Goal: Use online tool/utility: Utilize a website feature to perform a specific function

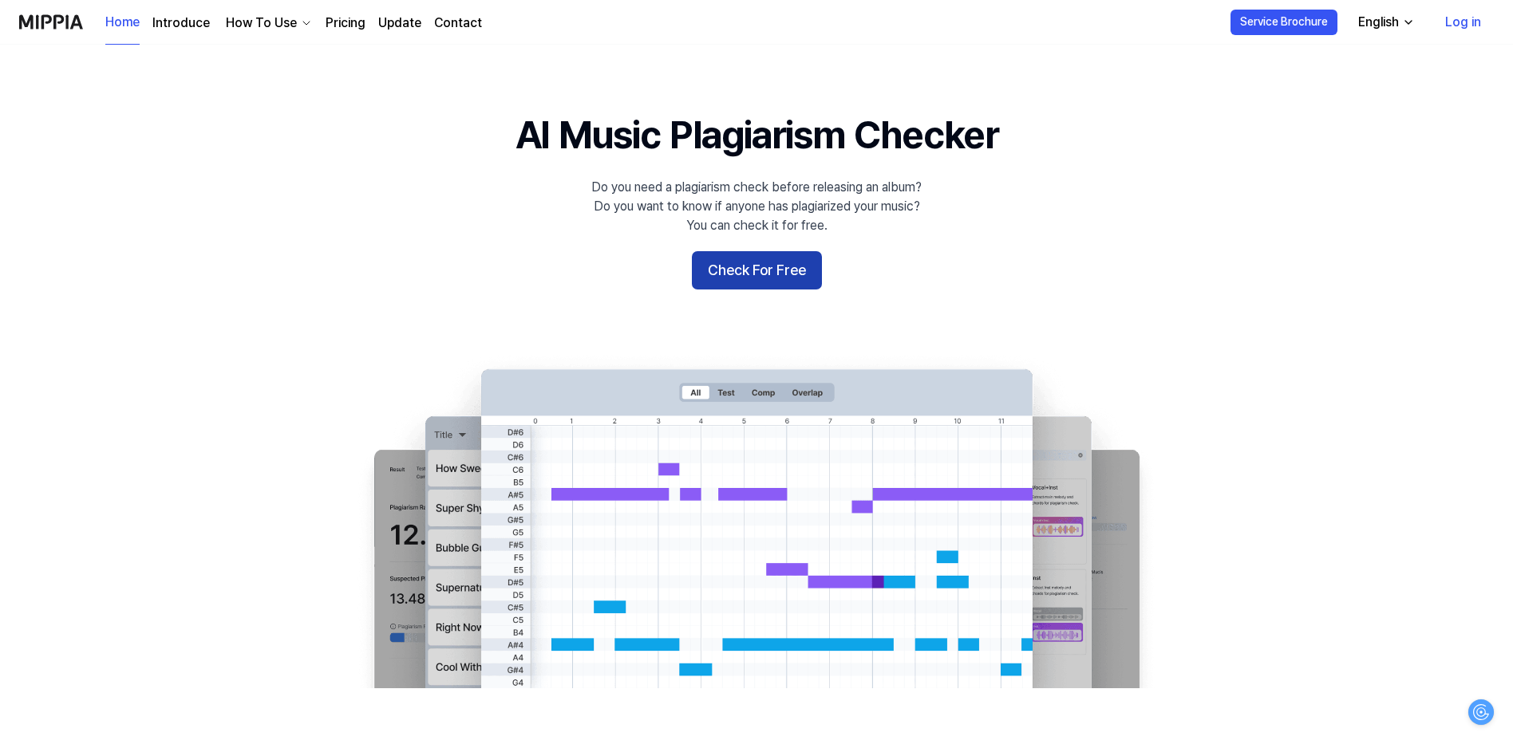
click at [765, 268] on button "Check For Free" at bounding box center [757, 270] width 130 height 38
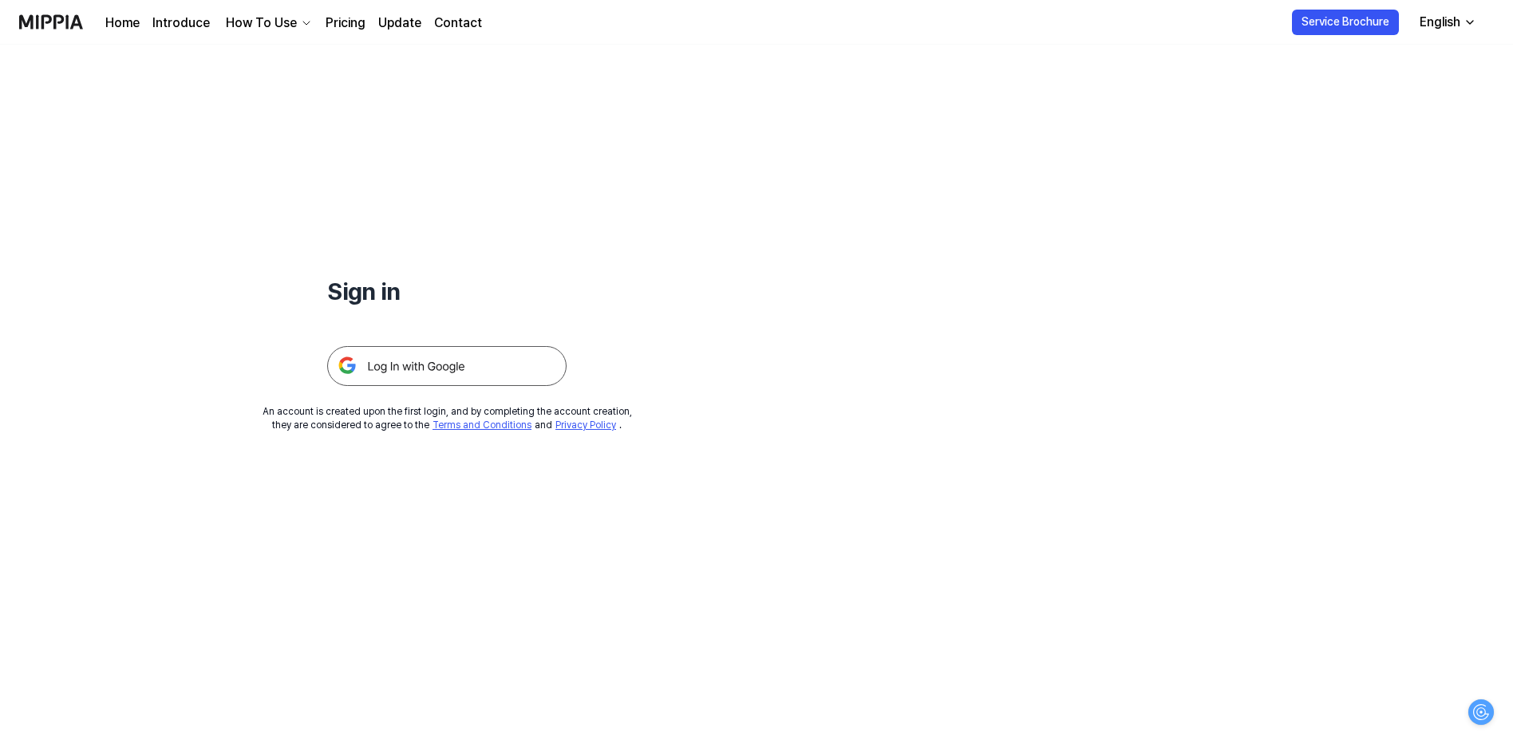
click at [462, 367] on img at bounding box center [446, 366] width 239 height 40
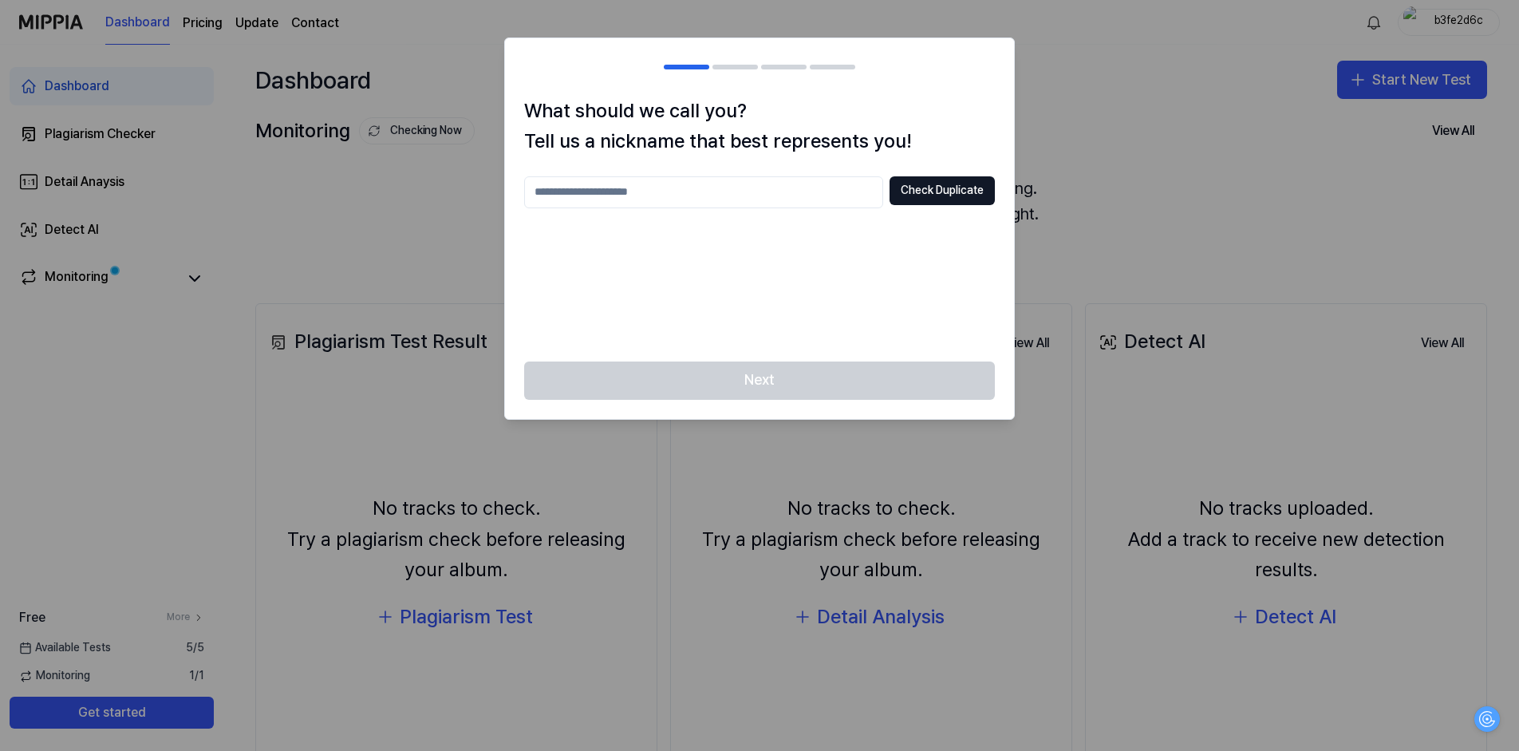
click at [827, 191] on input "text" at bounding box center [703, 192] width 359 height 32
click at [789, 389] on div "Next" at bounding box center [759, 389] width 509 height 57
click at [673, 194] on input "******" at bounding box center [703, 192] width 359 height 32
type input "*********"
click at [944, 199] on button "Check Duplicate" at bounding box center [942, 190] width 105 height 29
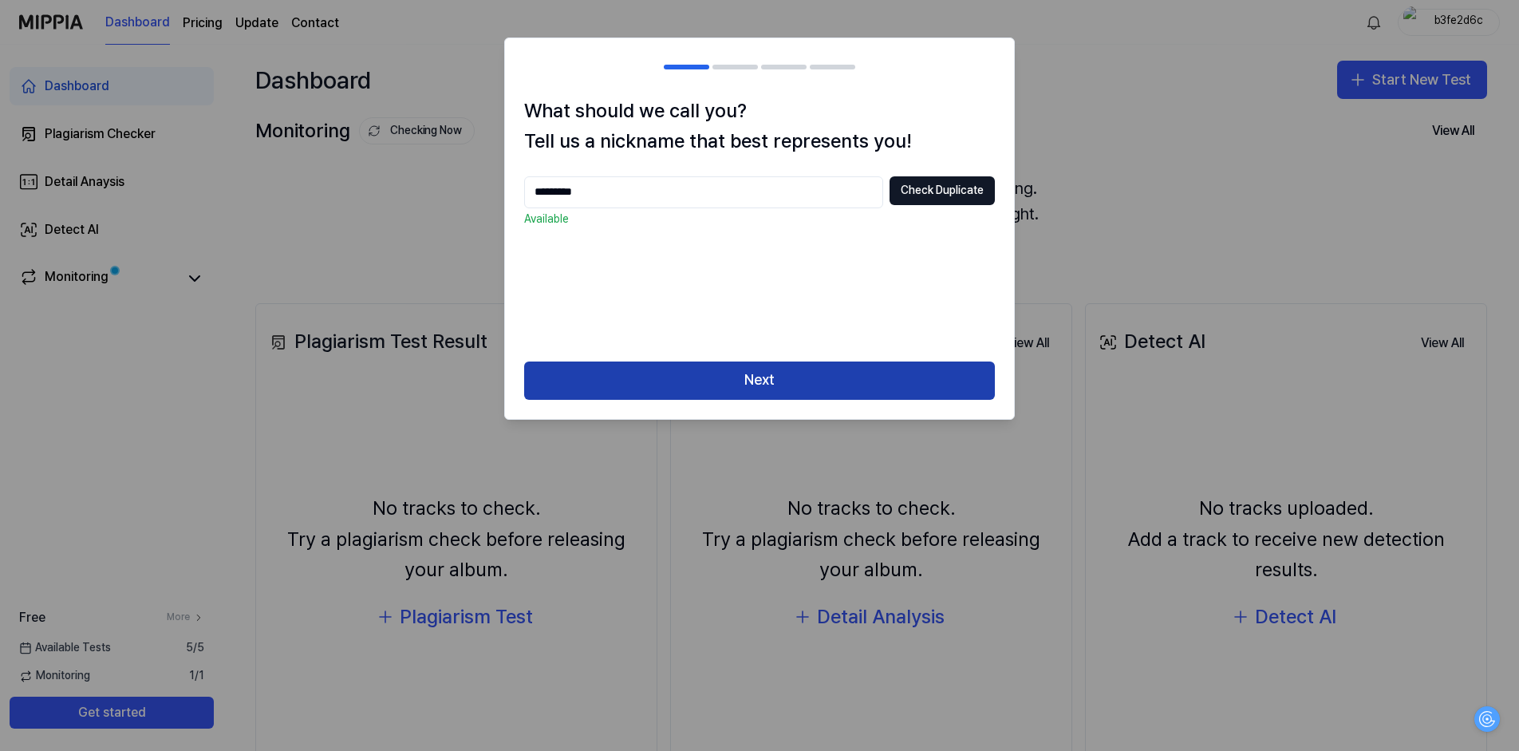
click at [798, 382] on button "Next" at bounding box center [759, 380] width 471 height 38
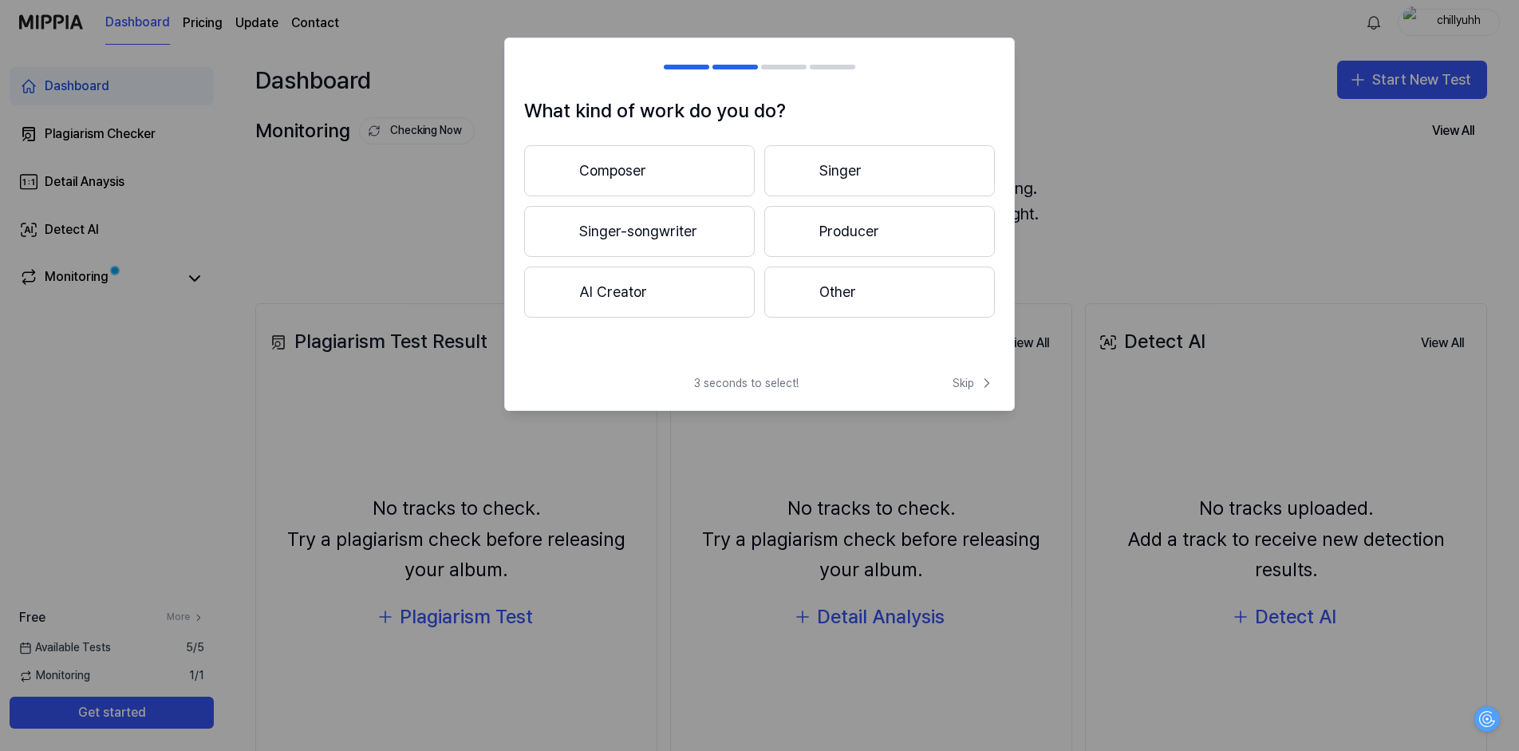
click at [704, 163] on button "Composer" at bounding box center [639, 170] width 231 height 51
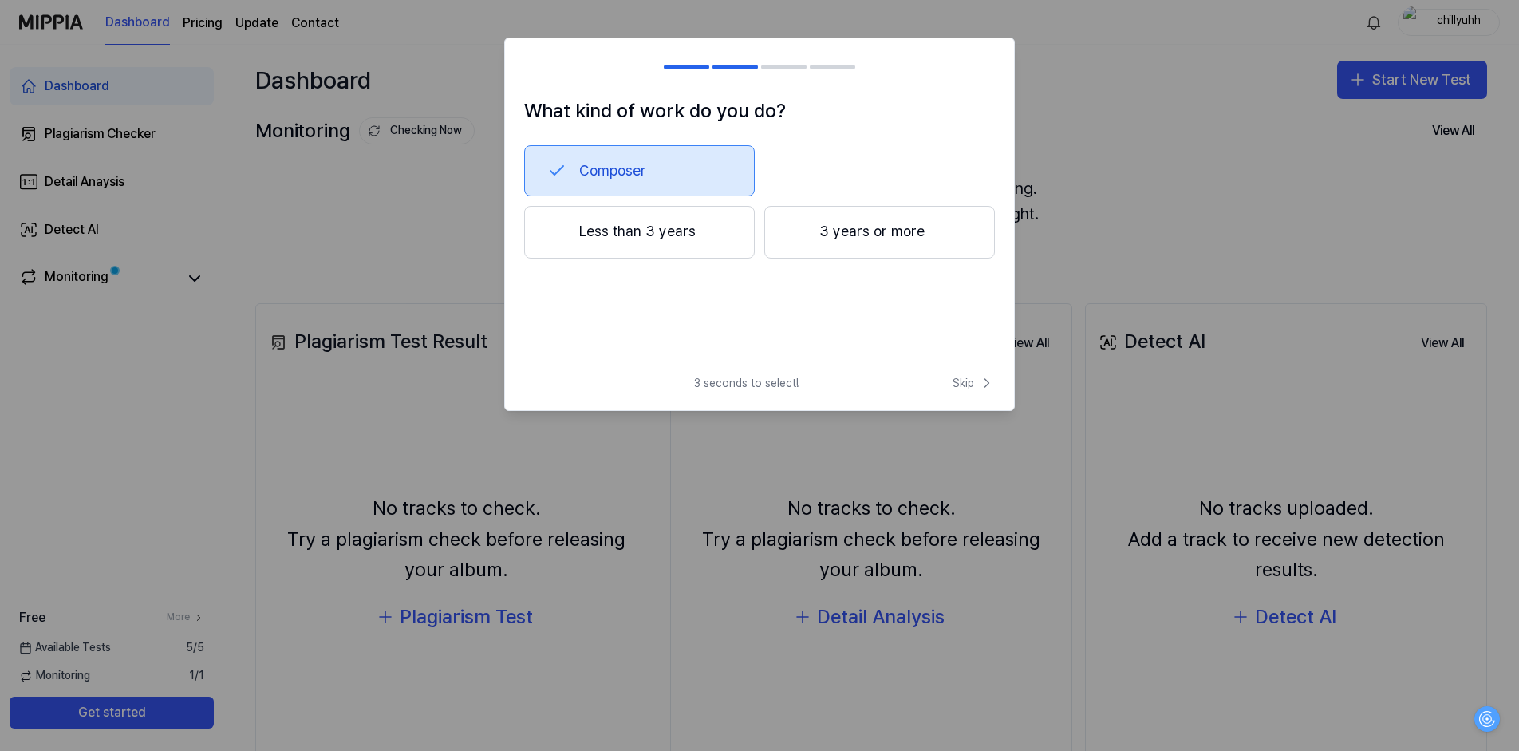
click at [661, 247] on button "Less than 3 years" at bounding box center [639, 232] width 231 height 53
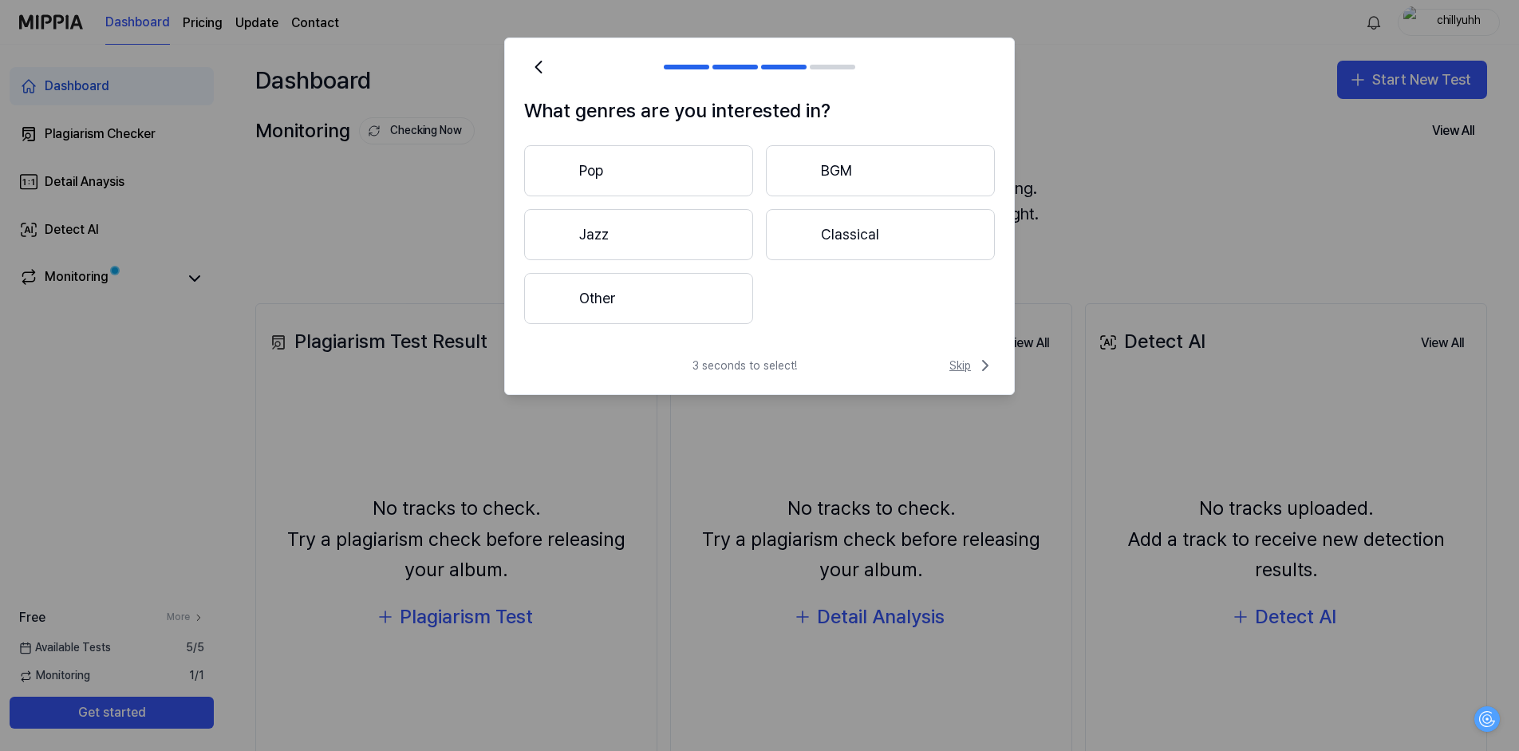
click at [969, 365] on span "Skip" at bounding box center [971, 365] width 45 height 19
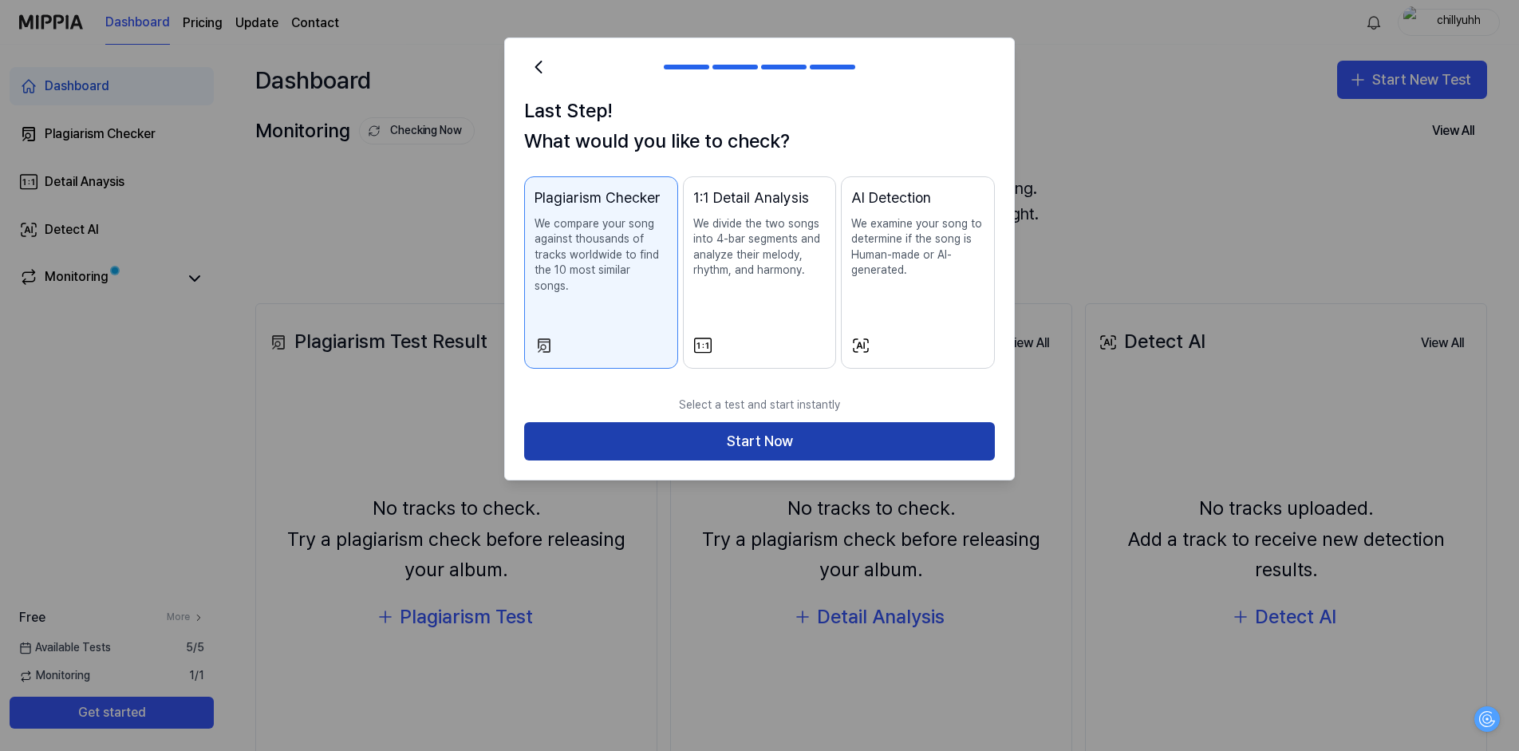
click at [780, 426] on button "Start Now" at bounding box center [759, 441] width 471 height 38
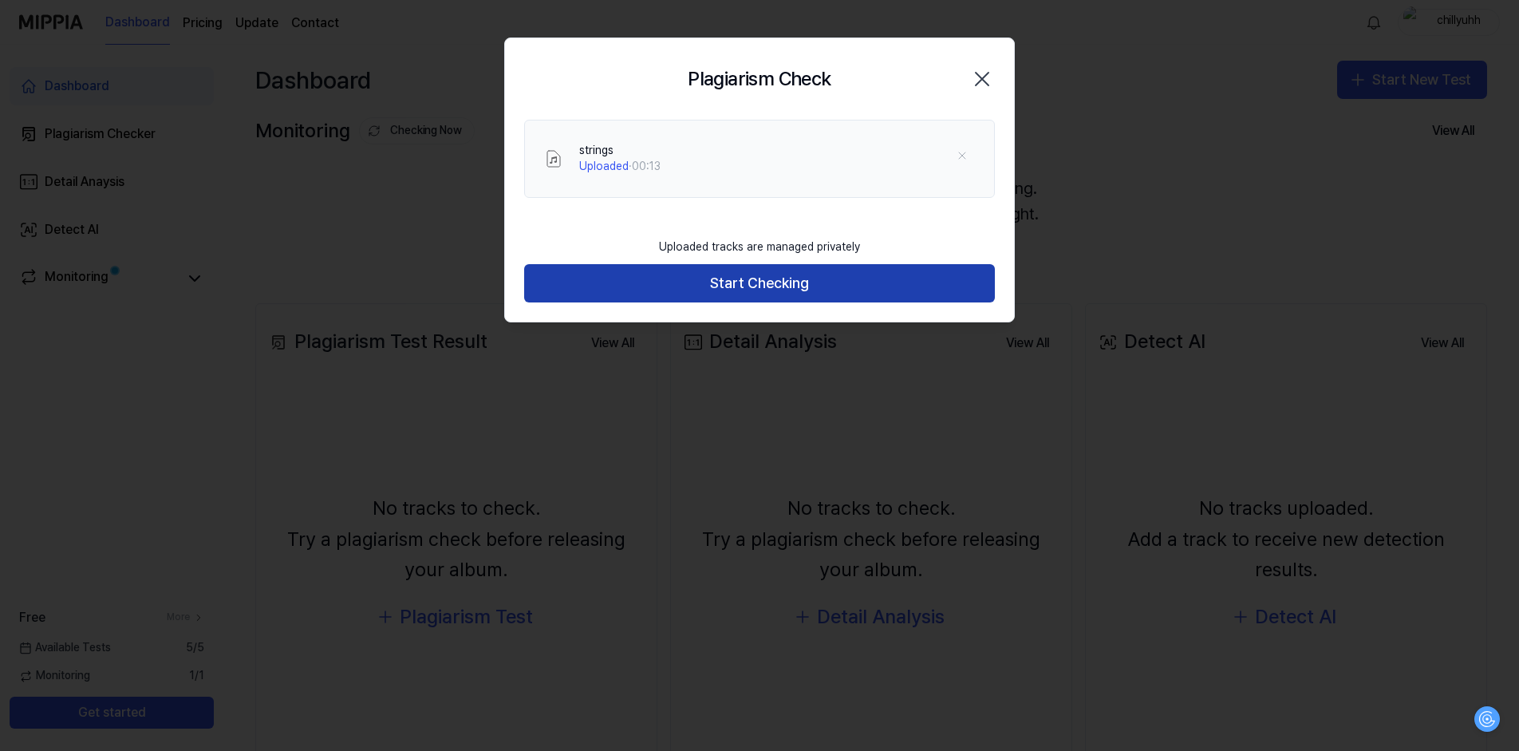
click at [769, 287] on button "Start Checking" at bounding box center [759, 283] width 471 height 38
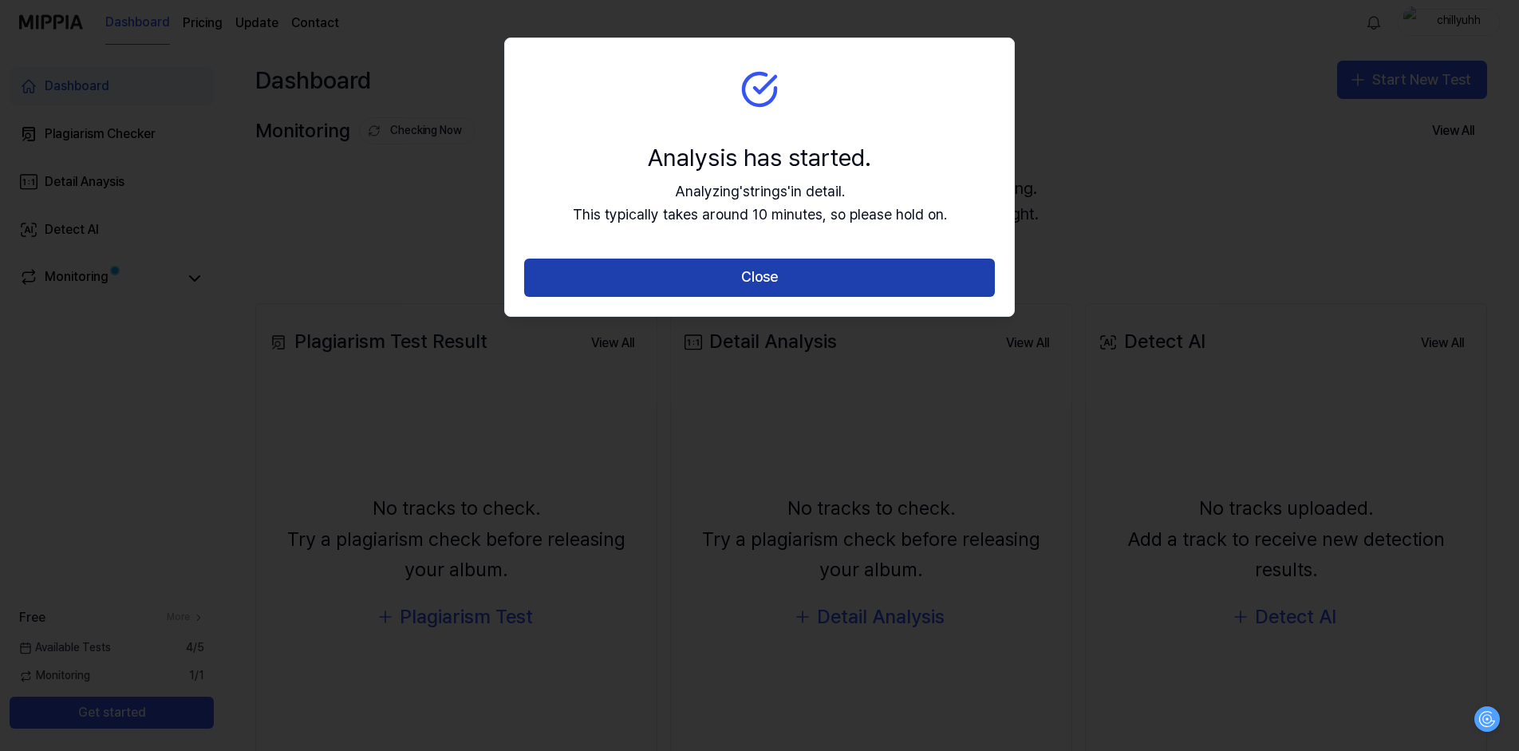
click at [754, 282] on button "Close" at bounding box center [759, 278] width 471 height 38
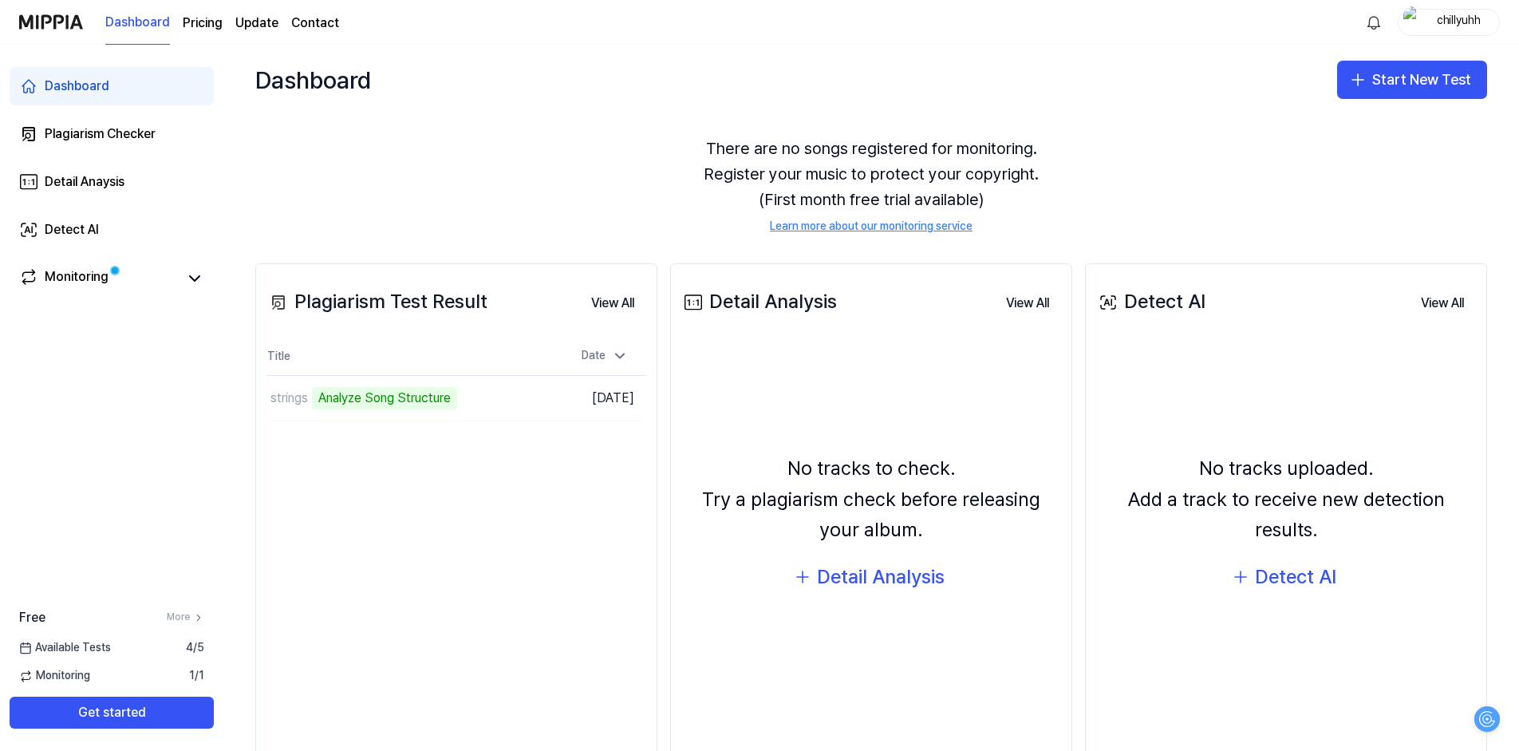
scroll to position [80, 0]
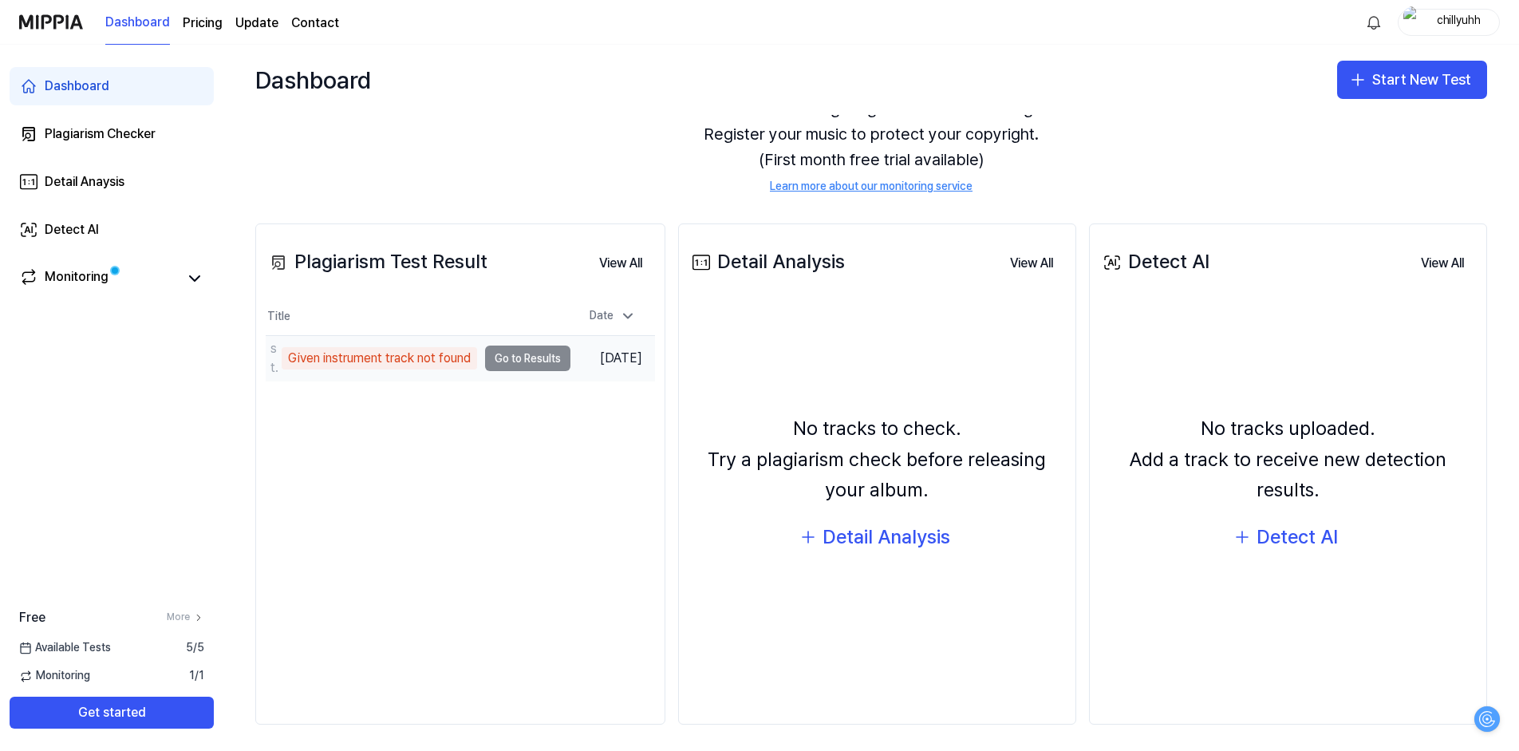
click at [522, 361] on td "strings Given instrument track not found Go to Results" at bounding box center [418, 358] width 305 height 45
click at [540, 359] on td "strings Given instrument track not found Go to Results" at bounding box center [418, 358] width 305 height 45
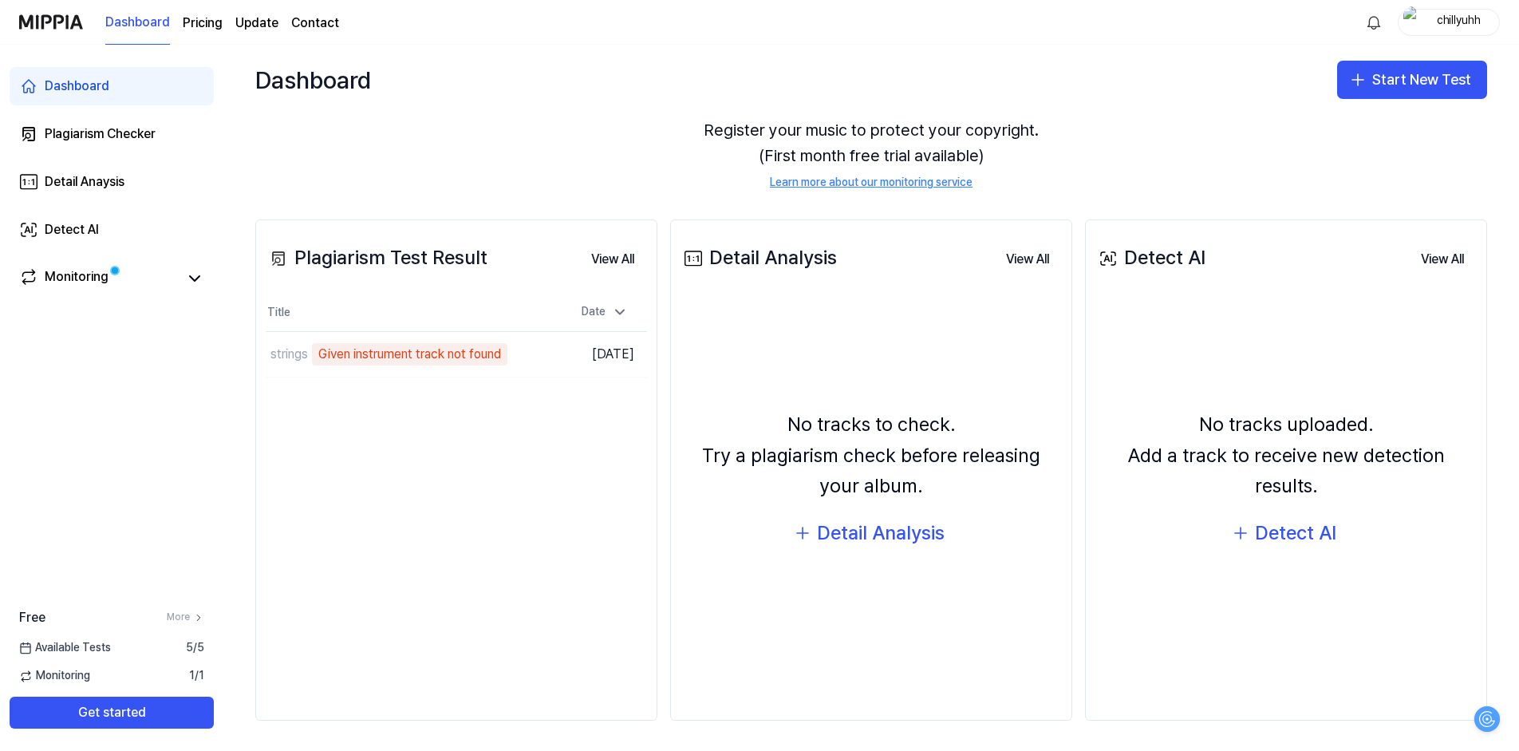
scroll to position [85, 0]
click at [510, 337] on td "strings Given instrument track not found Go to Results" at bounding box center [418, 352] width 305 height 45
click at [365, 369] on div "strings Given instrument track not found" at bounding box center [371, 353] width 211 height 38
click at [601, 349] on td "Sep 19, 2025" at bounding box center [612, 352] width 85 height 45
click at [564, 353] on td "strings Given instrument track not found Go to Results" at bounding box center [418, 352] width 305 height 45
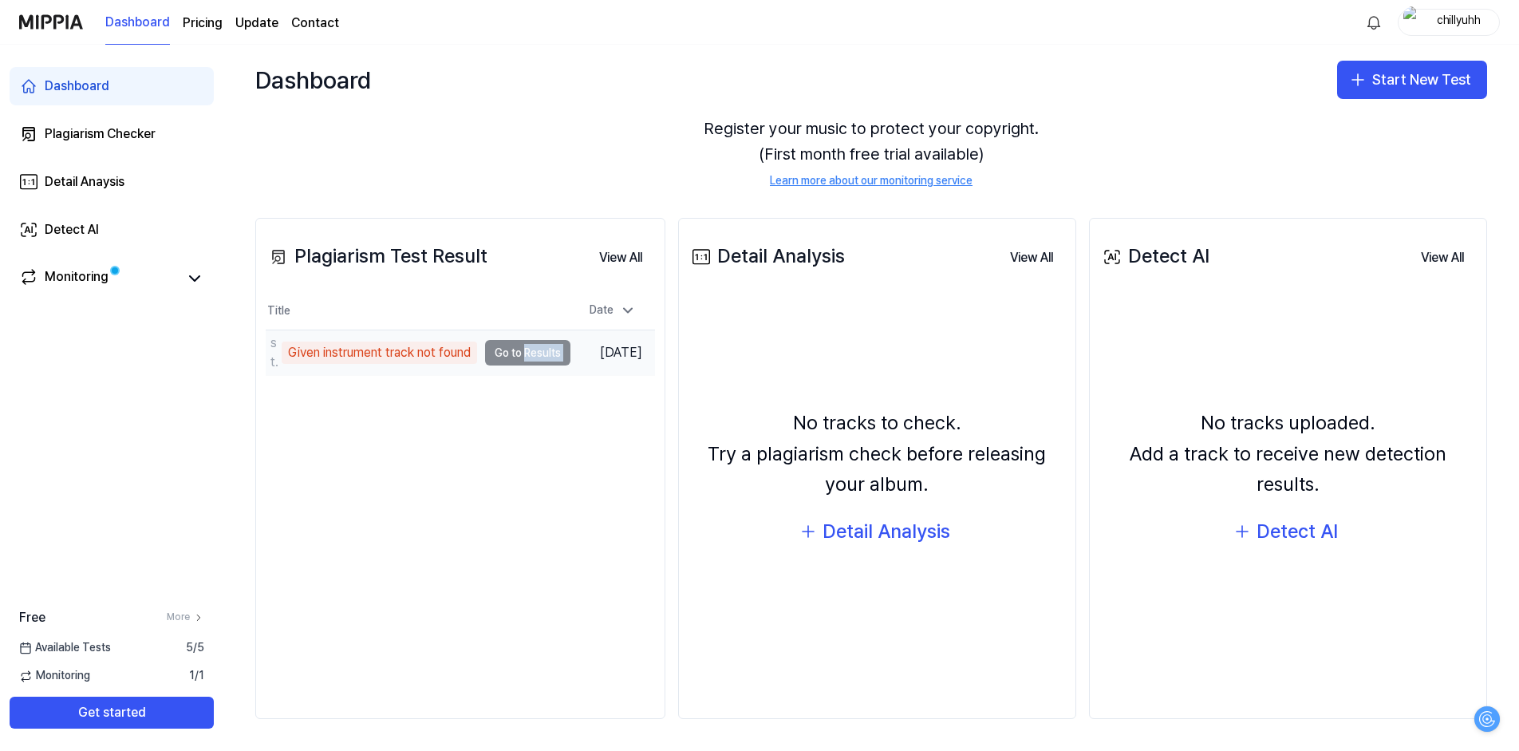
click at [564, 353] on td "strings Given instrument track not found Go to Results" at bounding box center [418, 352] width 305 height 45
click at [536, 455] on div "Plagiarism Test Result View All Plagiarism Test Result Title Date strings Given…" at bounding box center [456, 469] width 402 height 502
